Goal: Information Seeking & Learning: Learn about a topic

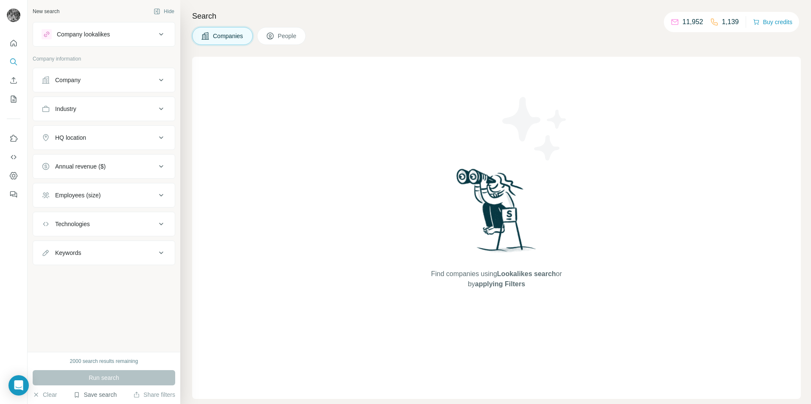
click at [102, 396] on button "Save search" at bounding box center [94, 395] width 43 height 8
click at [112, 381] on div "View my saved searches" at bounding box center [118, 380] width 89 height 17
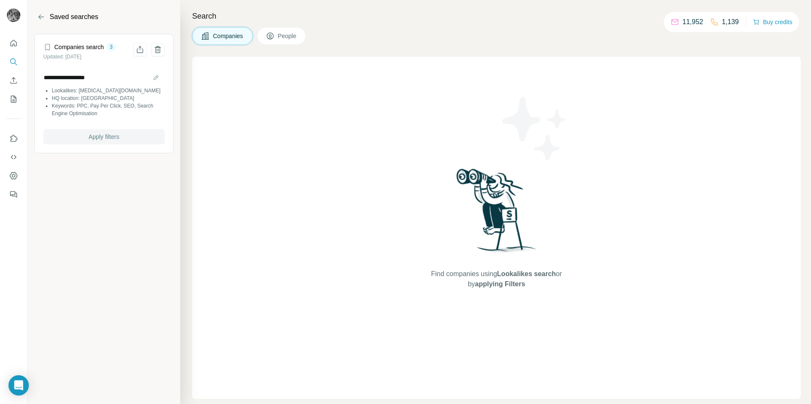
click at [96, 138] on span "Apply filters" at bounding box center [104, 137] width 31 height 8
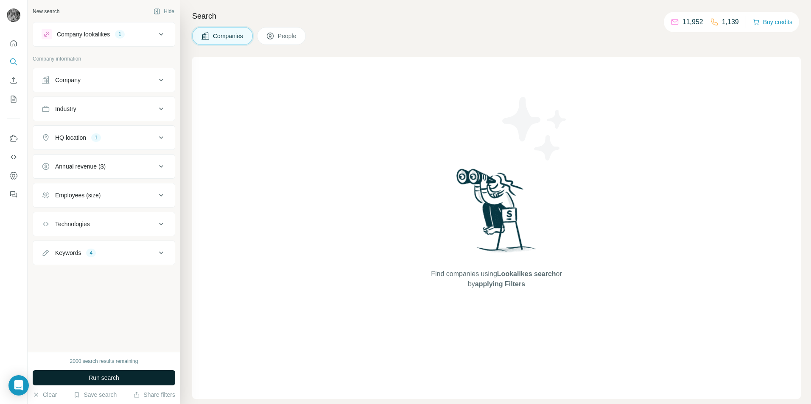
click at [102, 379] on span "Run search" at bounding box center [104, 378] width 31 height 8
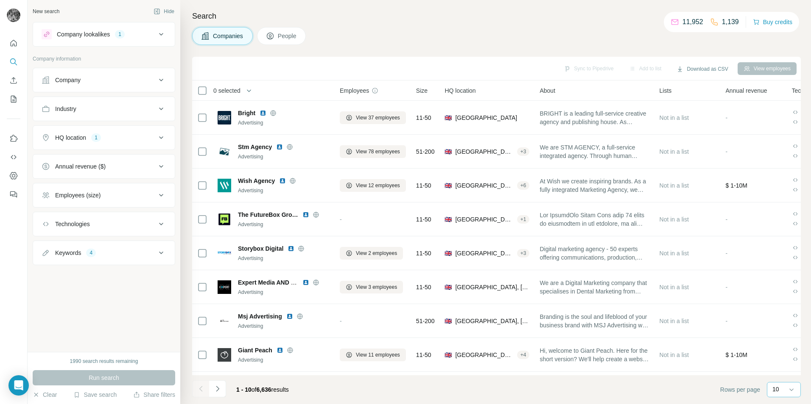
click at [776, 392] on p "10" at bounding box center [775, 389] width 7 height 8
click at [780, 323] on p "60" at bounding box center [777, 325] width 7 height 8
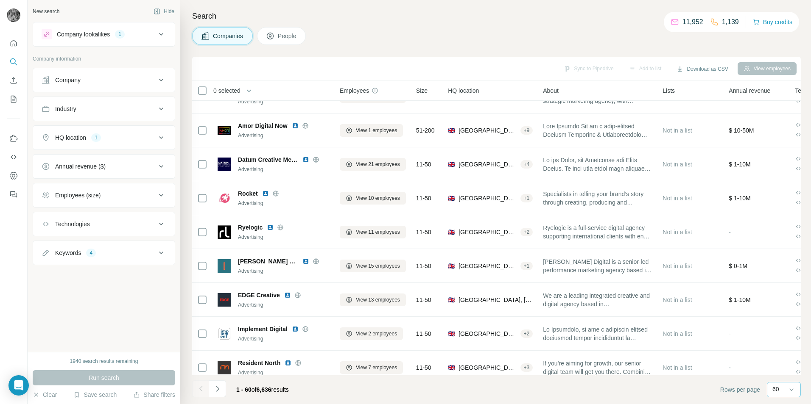
scroll to position [1765, 0]
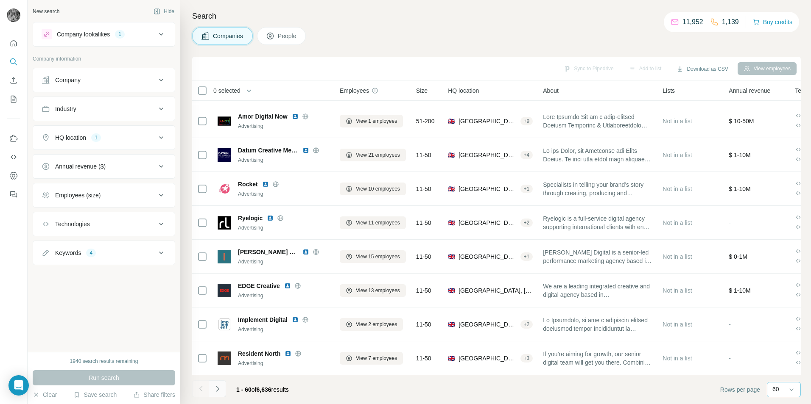
click at [220, 389] on icon "Navigate to next page" at bounding box center [217, 389] width 8 height 8
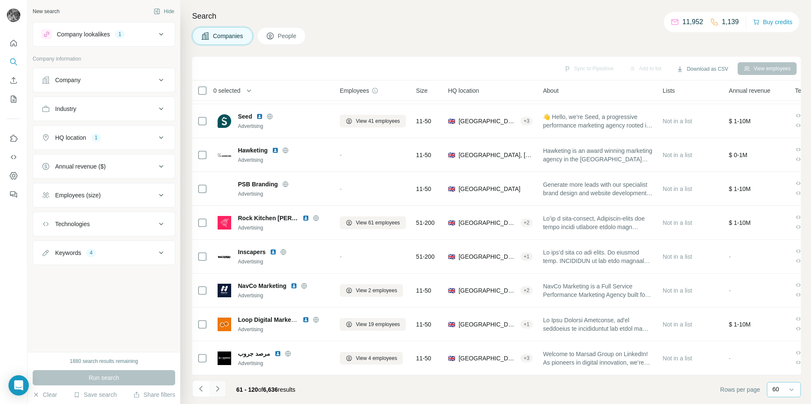
click at [218, 391] on icon "Navigate to next page" at bounding box center [217, 389] width 8 height 8
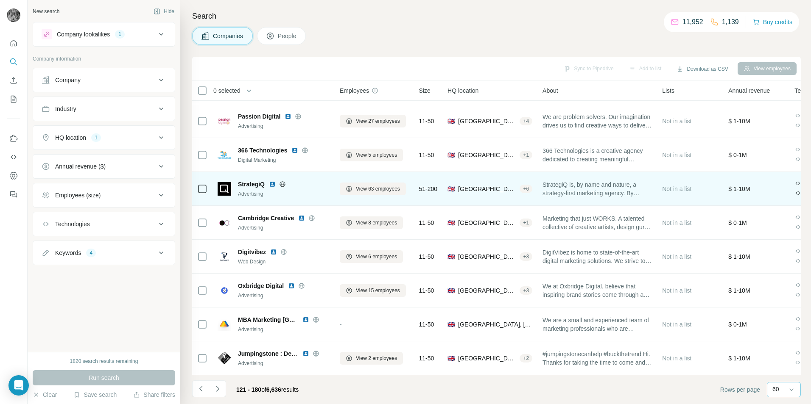
click at [272, 181] on img at bounding box center [272, 184] width 7 height 7
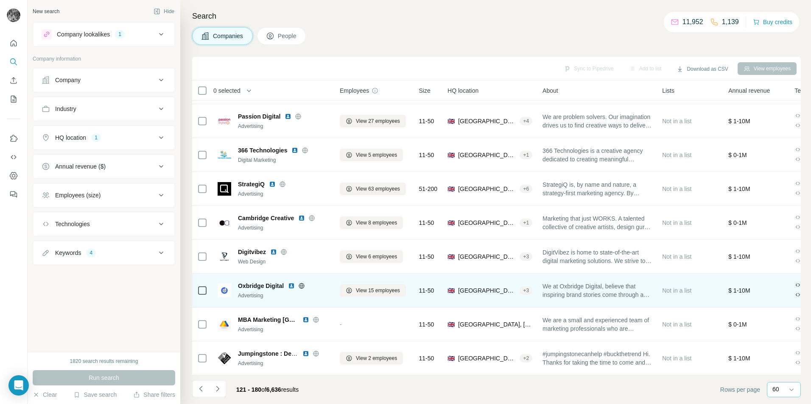
click at [291, 284] on img at bounding box center [291, 286] width 7 height 7
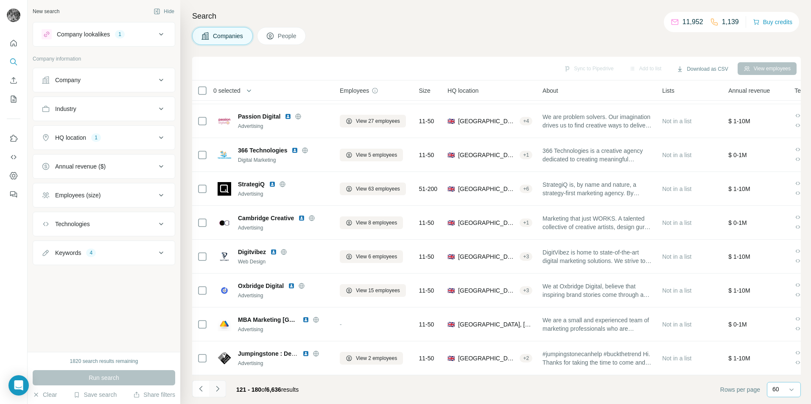
click at [218, 386] on icon "Navigate to next page" at bounding box center [217, 389] width 8 height 8
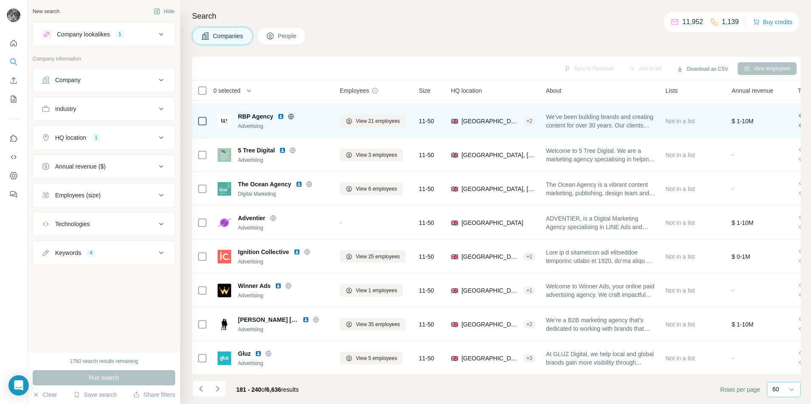
click at [279, 113] on img at bounding box center [280, 116] width 7 height 7
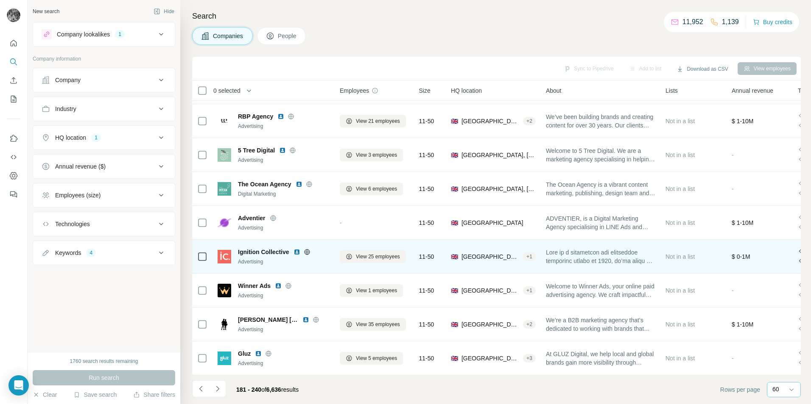
click at [297, 249] on img at bounding box center [296, 252] width 7 height 7
click at [298, 249] on img at bounding box center [296, 252] width 7 height 7
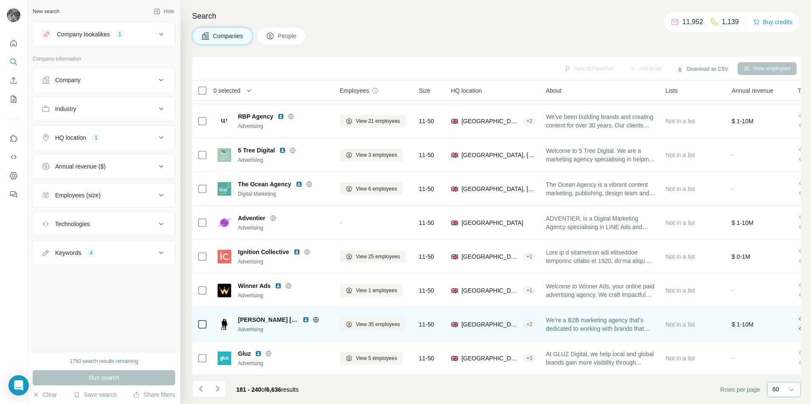
click at [302, 317] on img at bounding box center [305, 320] width 7 height 7
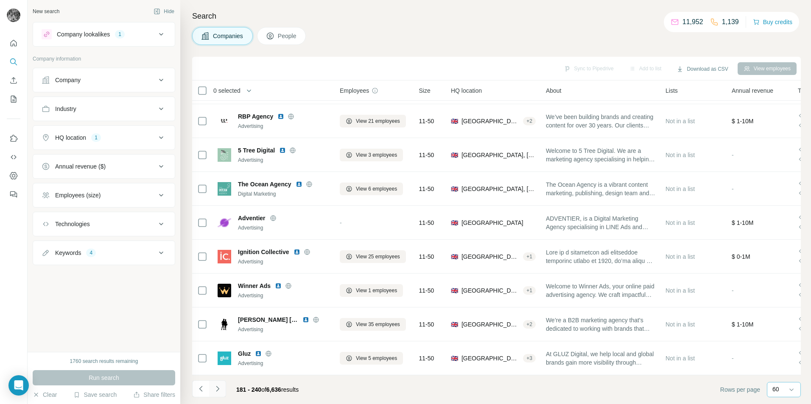
click at [219, 390] on icon "Navigate to next page" at bounding box center [217, 389] width 8 height 8
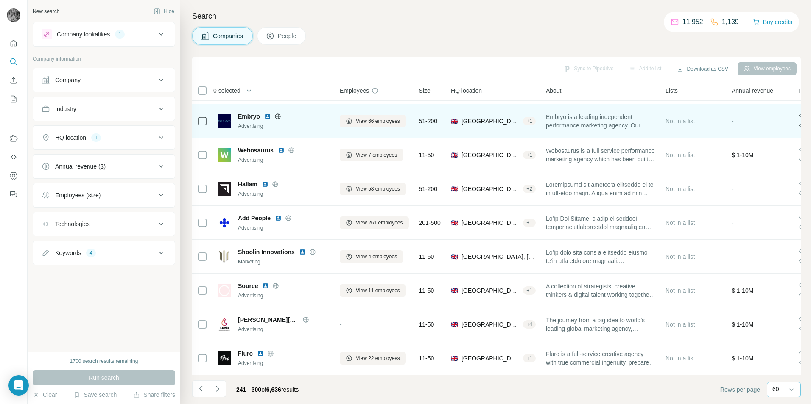
click at [268, 113] on img at bounding box center [267, 116] width 7 height 7
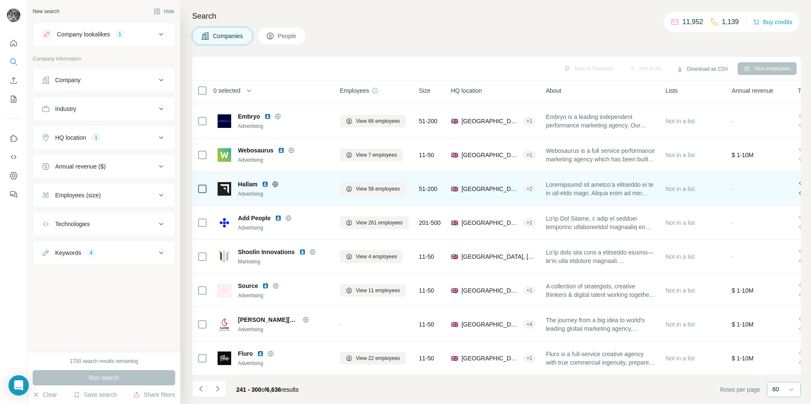
click at [263, 181] on img at bounding box center [265, 184] width 7 height 7
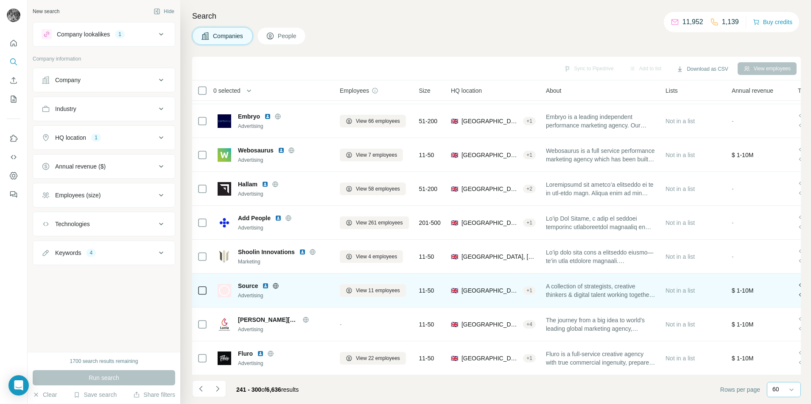
click at [265, 283] on img at bounding box center [265, 286] width 7 height 7
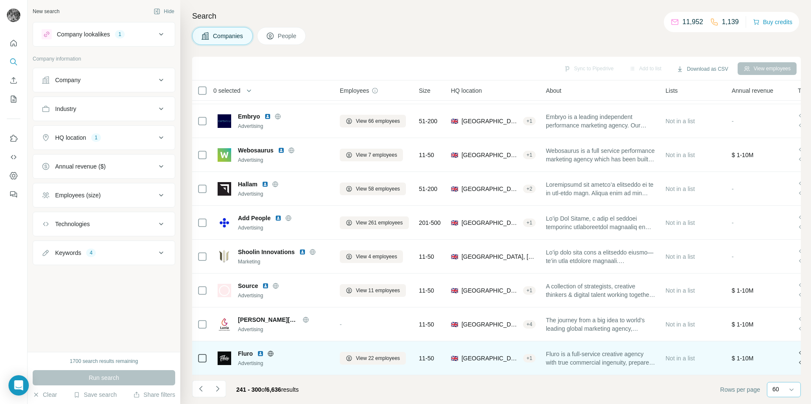
click at [259, 351] on img at bounding box center [260, 354] width 7 height 7
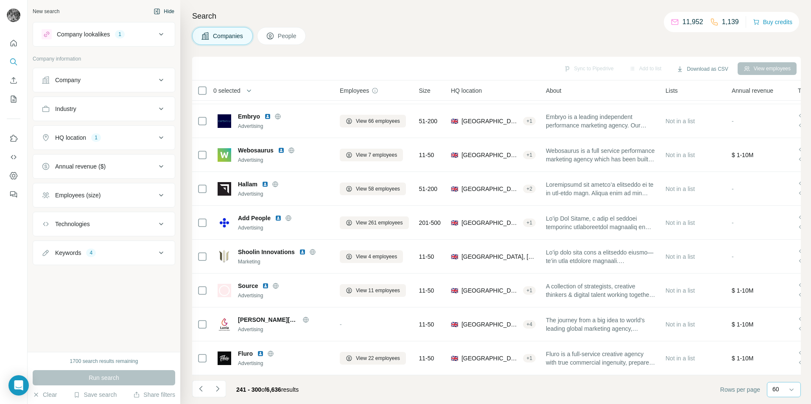
scroll to position [1764, 0]
